Goal: Task Accomplishment & Management: Manage account settings

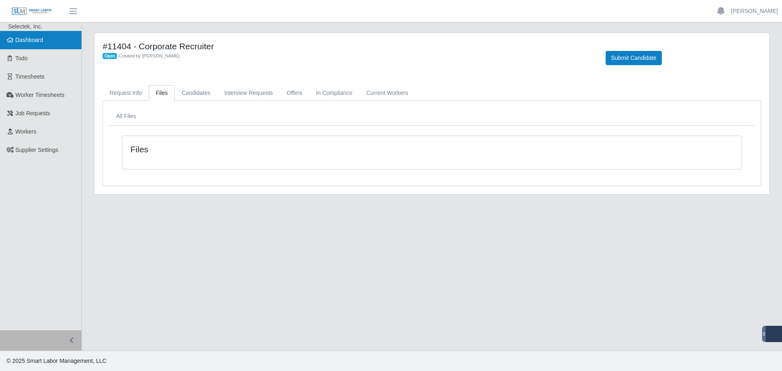
click at [33, 34] on link "Dashboard" at bounding box center [40, 40] width 81 height 18
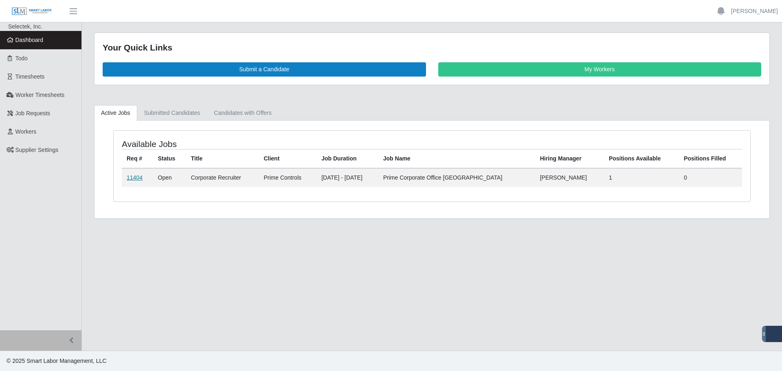
click at [133, 177] on link "11404" at bounding box center [135, 177] width 16 height 7
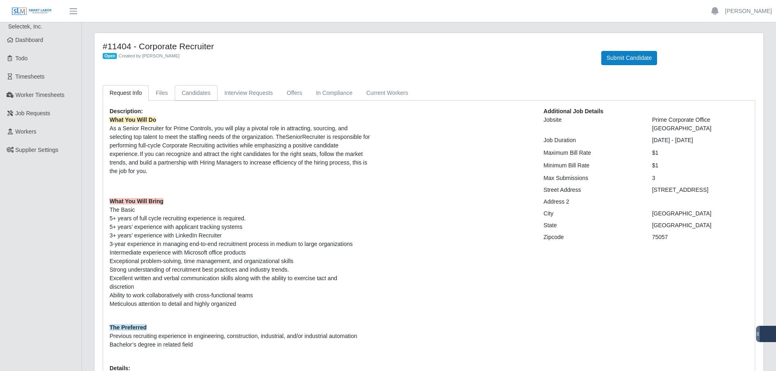
click at [191, 92] on link "Candidates" at bounding box center [196, 93] width 43 height 16
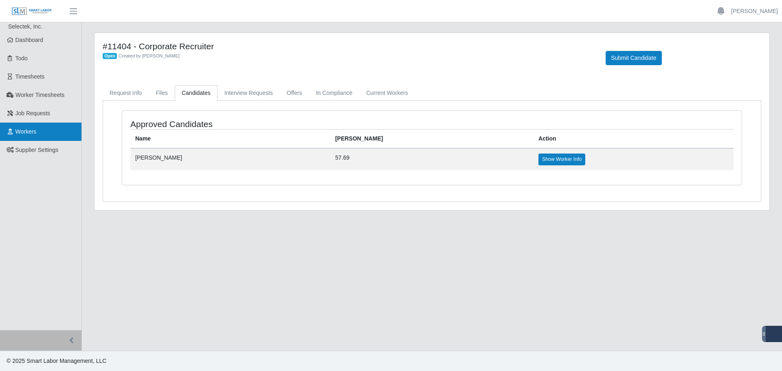
click at [13, 130] on icon at bounding box center [10, 132] width 7 height 6
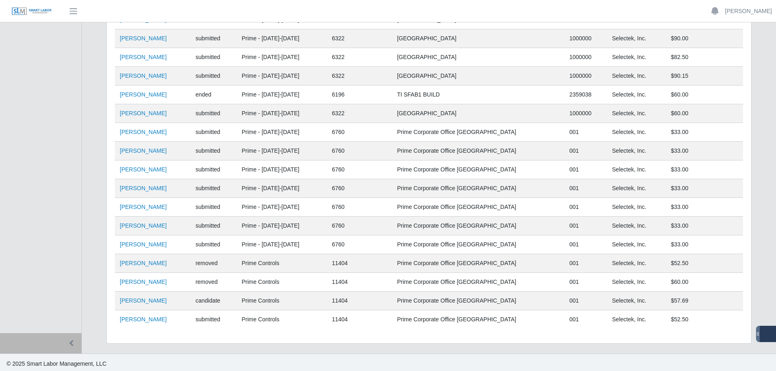
scroll to position [167, 0]
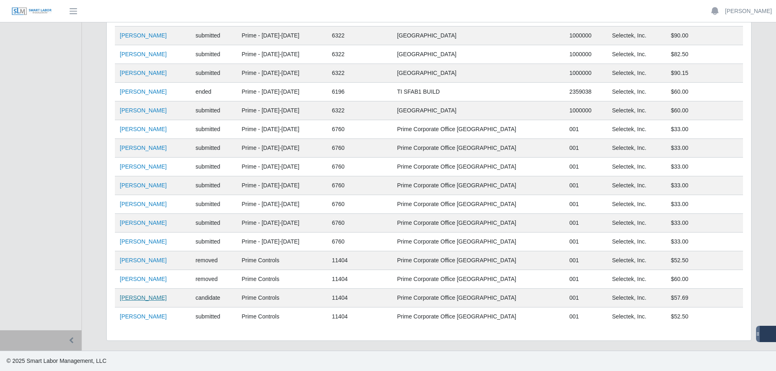
click at [139, 301] on link "[PERSON_NAME]" at bounding box center [143, 298] width 47 height 7
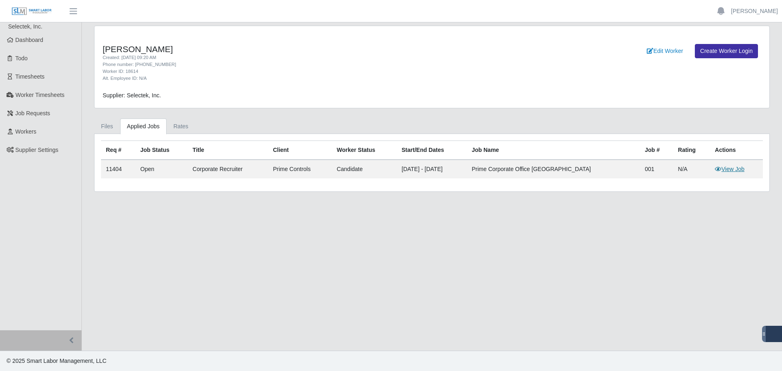
click at [722, 172] on link "View Job" at bounding box center [730, 169] width 30 height 7
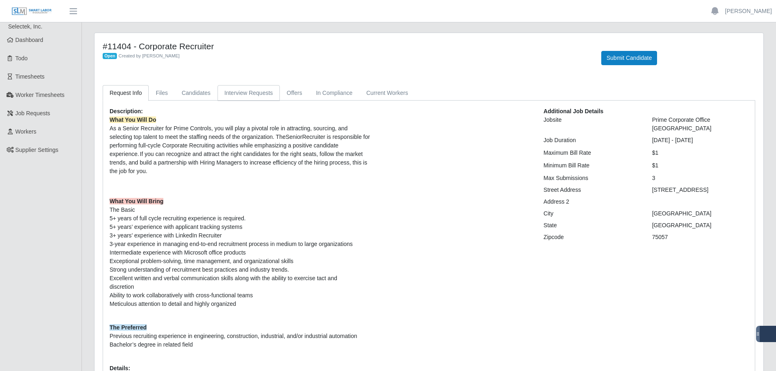
click at [253, 87] on link "Interview Requests" at bounding box center [249, 93] width 62 height 16
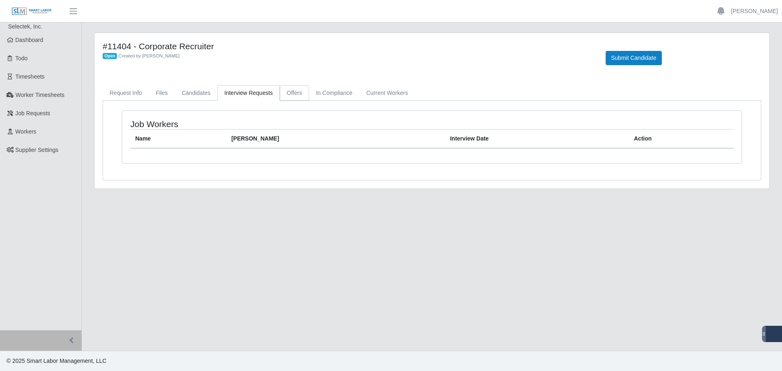
click at [294, 94] on link "Offers" at bounding box center [294, 93] width 29 height 16
click at [322, 93] on link "In Compliance" at bounding box center [334, 93] width 51 height 16
click at [379, 91] on link "Current Workers" at bounding box center [386, 93] width 55 height 16
click at [218, 93] on link "Interview Requests" at bounding box center [249, 93] width 62 height 16
click at [200, 91] on link "Candidates" at bounding box center [196, 93] width 43 height 16
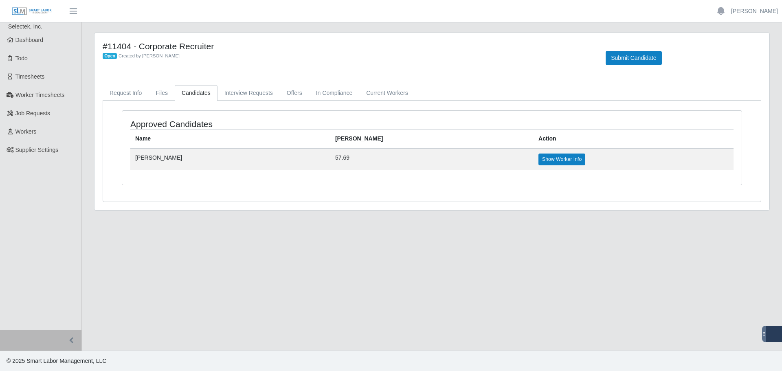
click at [534, 166] on td "Show Worker Info" at bounding box center [634, 159] width 200 height 22
click at [539, 161] on link "Show Worker Info" at bounding box center [562, 159] width 47 height 11
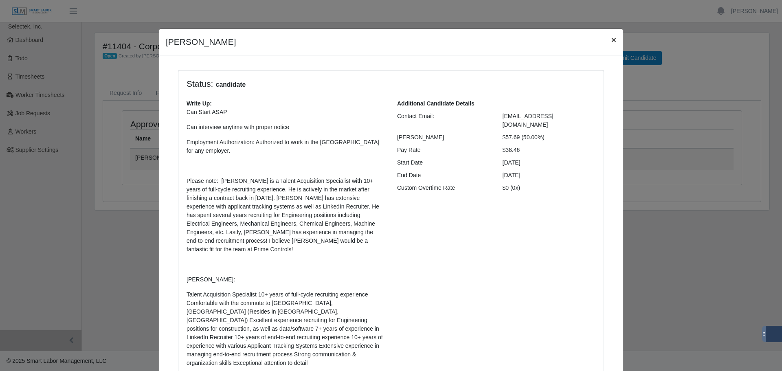
click at [611, 44] on span "×" at bounding box center [613, 39] width 5 height 9
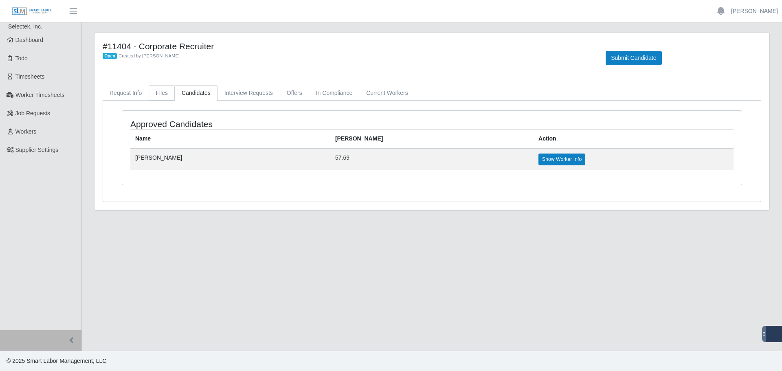
click at [165, 94] on link "Files" at bounding box center [162, 93] width 26 height 16
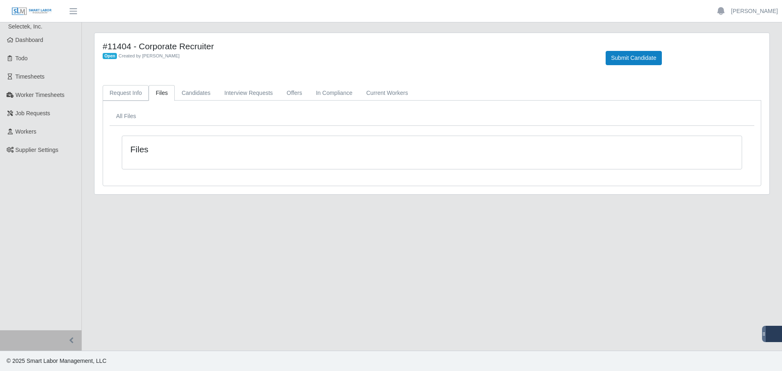
click at [126, 94] on link "Request Info" at bounding box center [126, 93] width 46 height 16
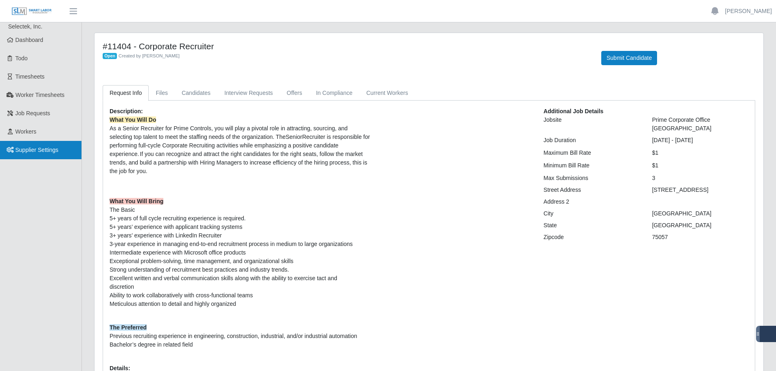
click at [27, 147] on span "Supplier Settings" at bounding box center [36, 150] width 43 height 7
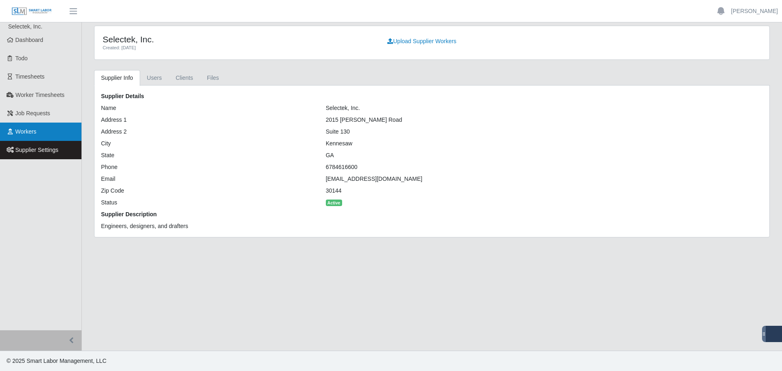
click at [26, 132] on span "Workers" at bounding box center [25, 131] width 21 height 7
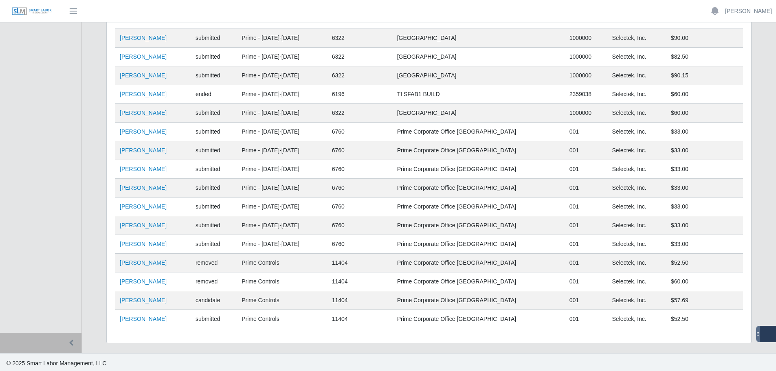
scroll to position [167, 0]
